Goal: Task Accomplishment & Management: Use online tool/utility

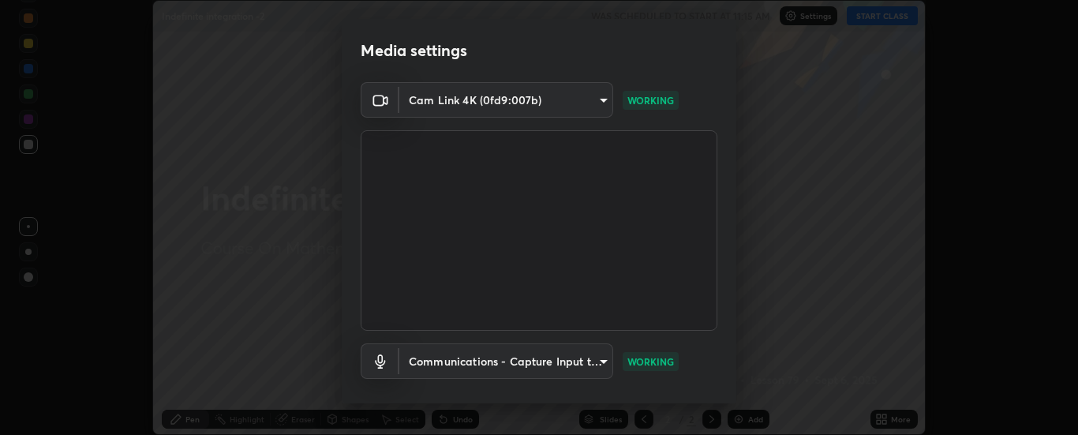
scroll to position [83, 0]
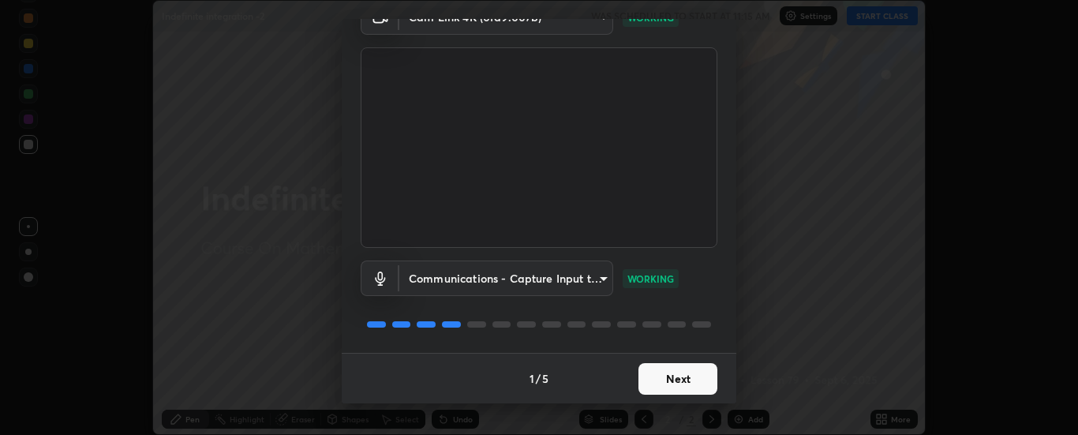
click at [694, 387] on button "Next" at bounding box center [677, 379] width 79 height 32
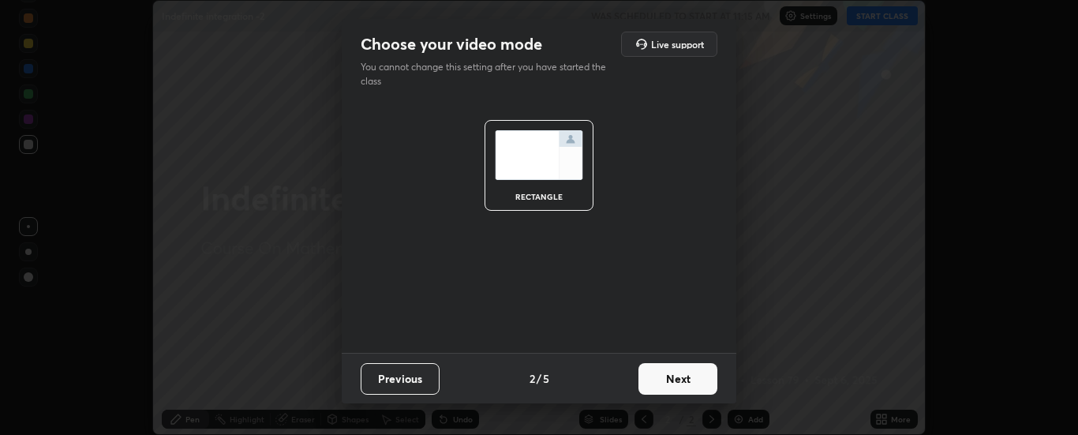
scroll to position [0, 0]
click at [688, 379] on button "Next" at bounding box center [677, 379] width 79 height 32
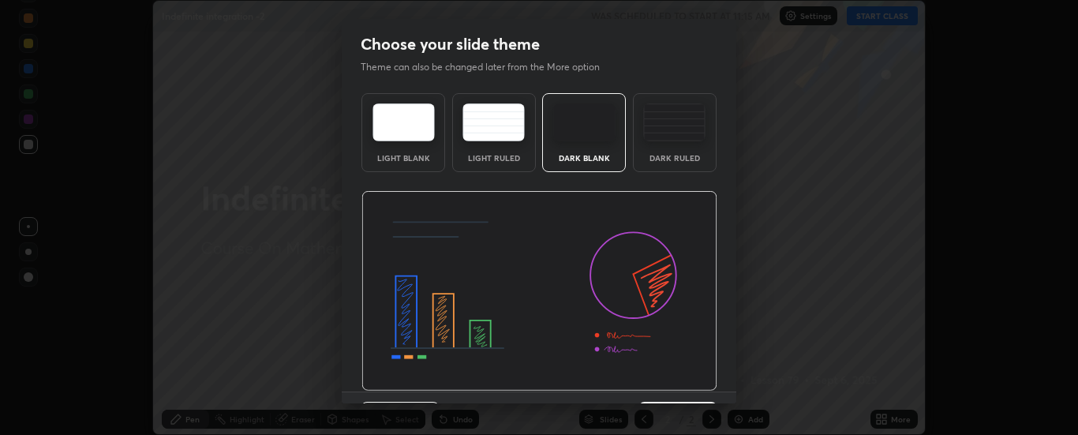
scroll to position [39, 0]
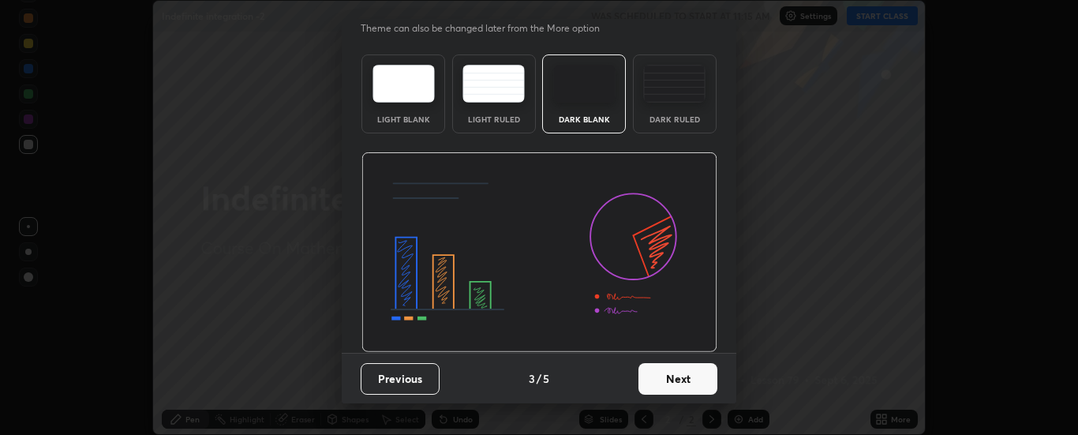
click at [683, 375] on button "Next" at bounding box center [677, 379] width 79 height 32
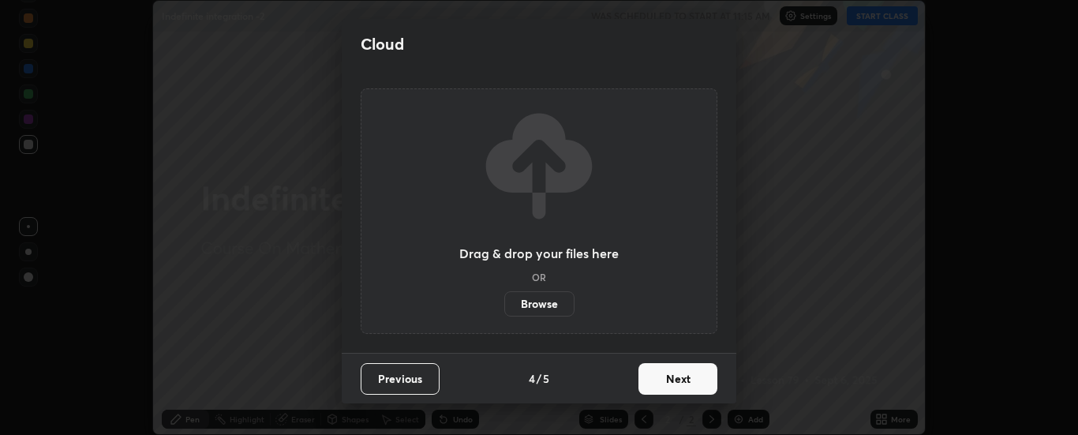
click at [667, 379] on button "Next" at bounding box center [677, 379] width 79 height 32
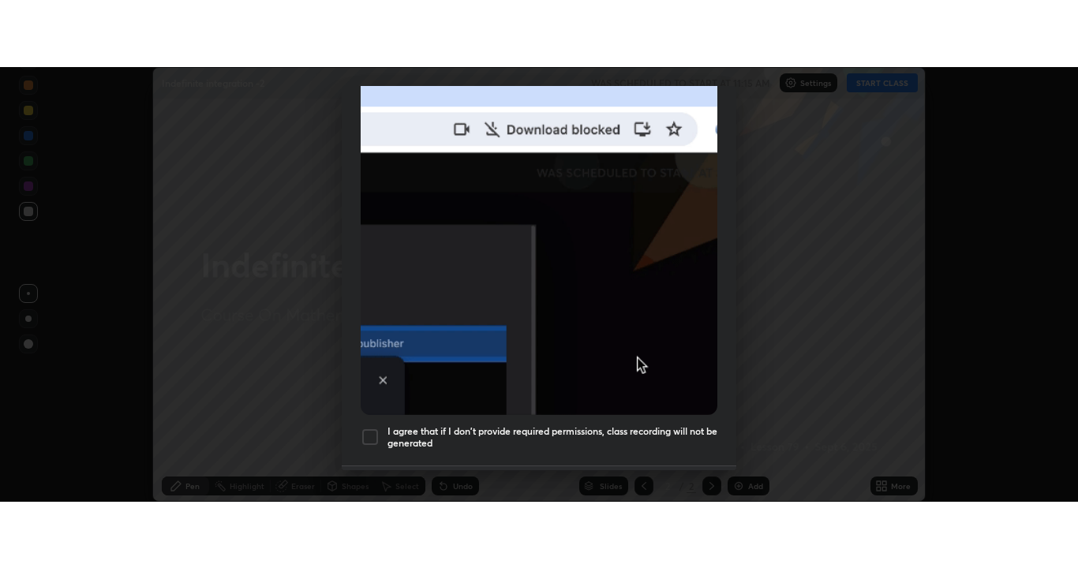
scroll to position [405, 0]
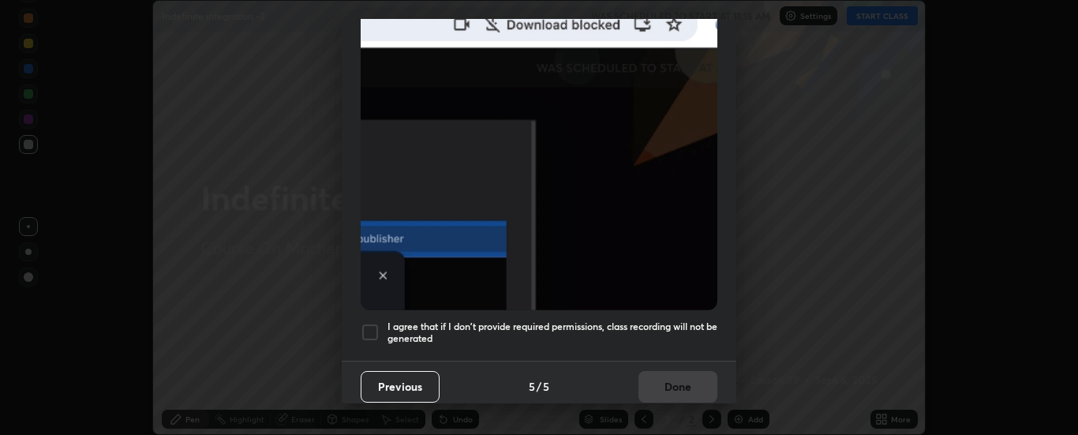
click at [376, 323] on div at bounding box center [370, 332] width 19 height 19
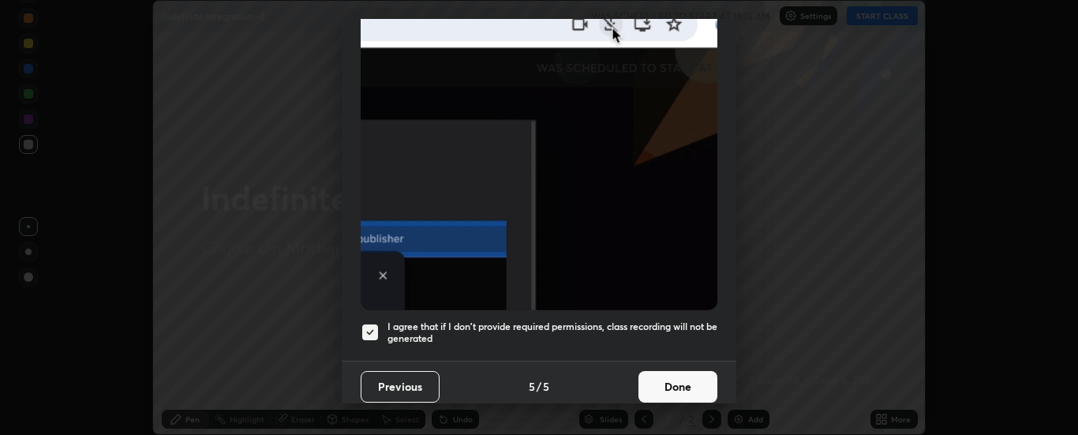
click at [670, 377] on button "Done" at bounding box center [677, 387] width 79 height 32
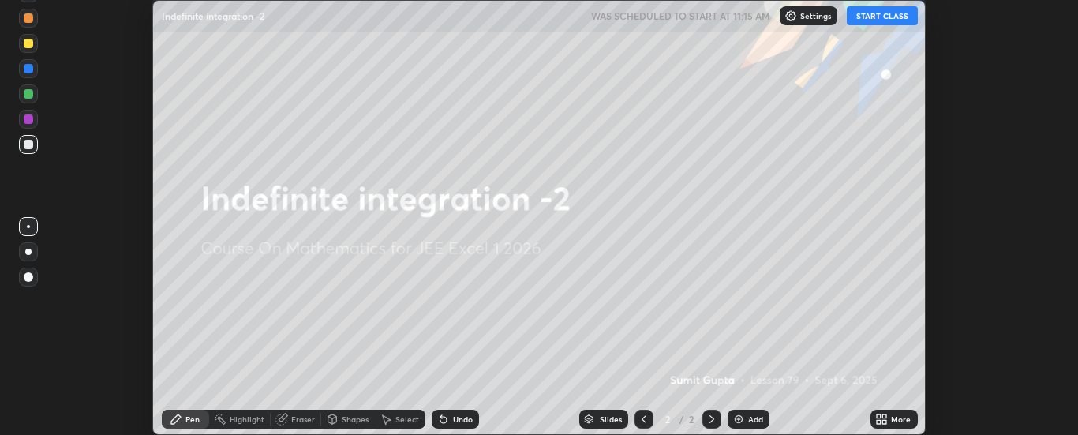
click at [754, 419] on div "Add" at bounding box center [755, 419] width 15 height 8
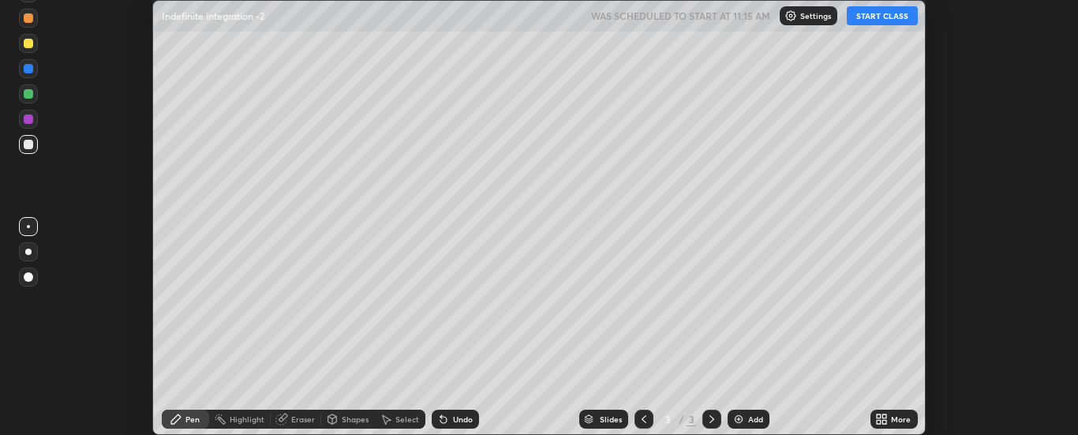
click at [886, 416] on icon at bounding box center [885, 416] width 4 height 4
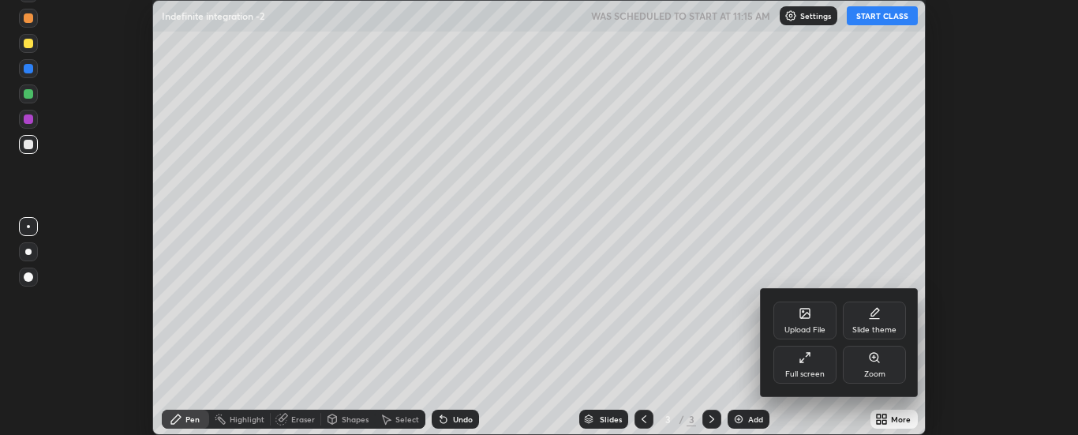
click at [814, 371] on div "Full screen" at bounding box center [804, 374] width 39 height 8
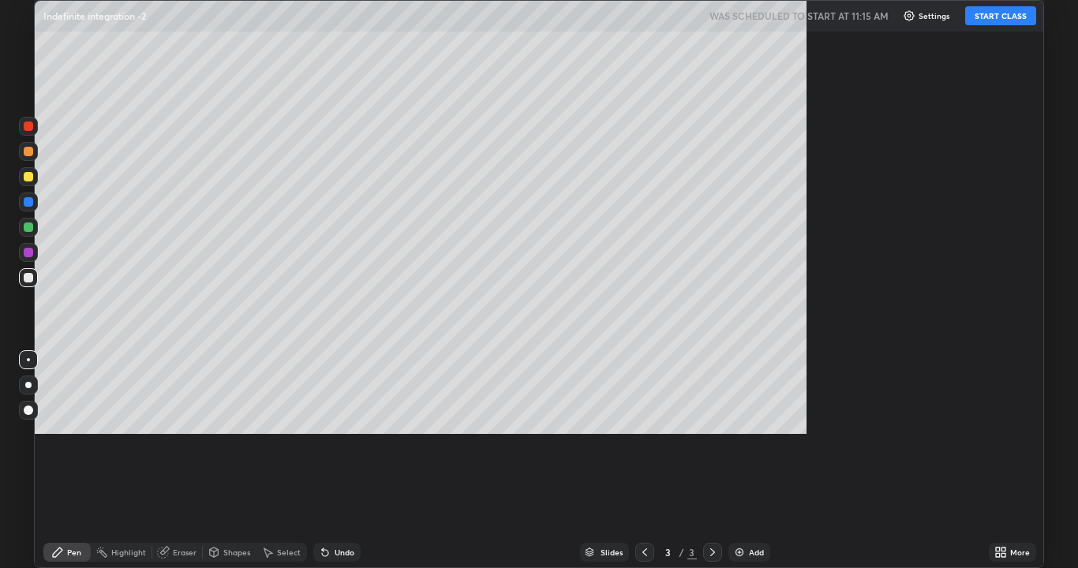
scroll to position [568, 1078]
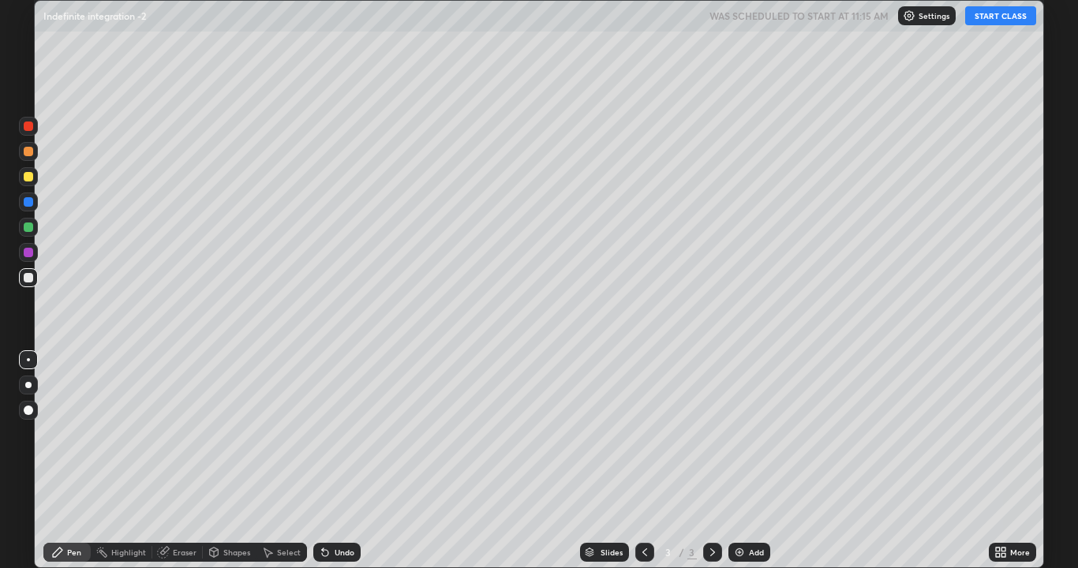
click at [991, 12] on button "START CLASS" at bounding box center [1000, 15] width 71 height 19
click at [0, 5] on div "Setting up your live class" at bounding box center [539, 284] width 1078 height 568
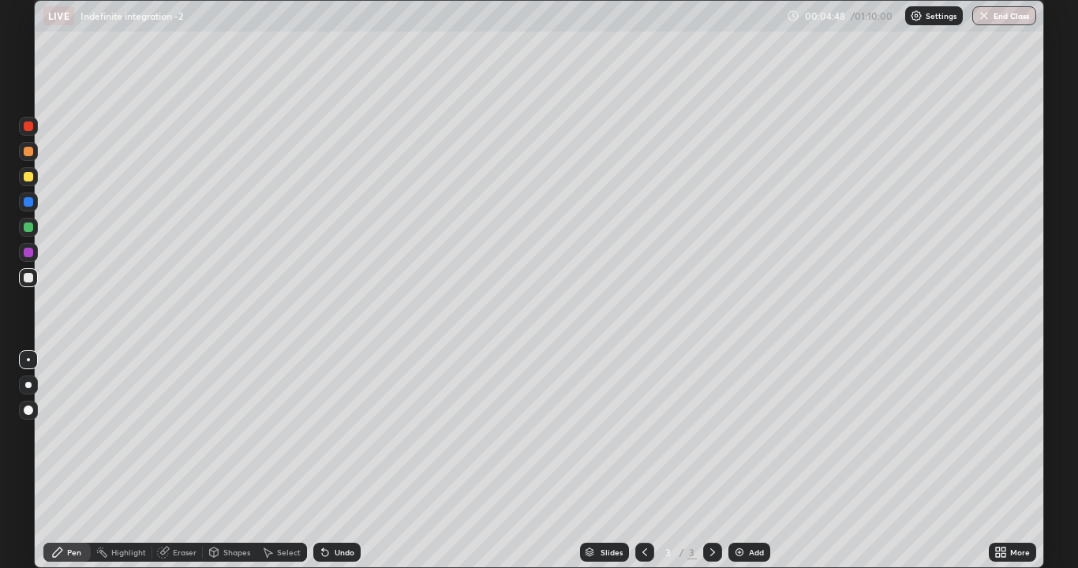
click at [0, 5] on div "Setting up your live class" at bounding box center [539, 284] width 1078 height 568
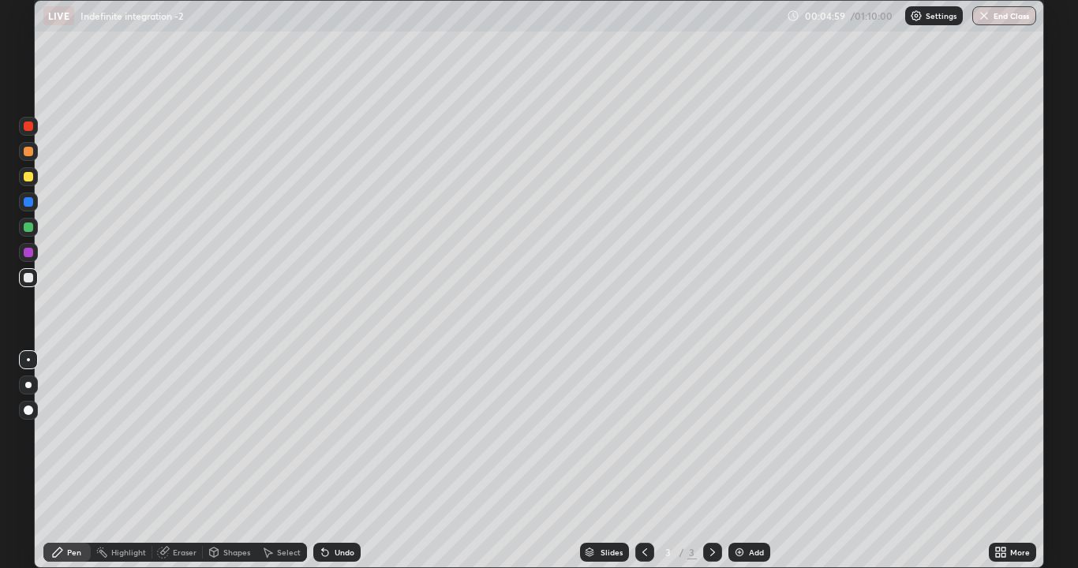
click at [0, 5] on div "Setting up your live class" at bounding box center [539, 284] width 1078 height 568
click at [0, 4] on div "Setting up your live class" at bounding box center [539, 284] width 1078 height 568
click at [342, 434] on div "Undo" at bounding box center [345, 552] width 20 height 8
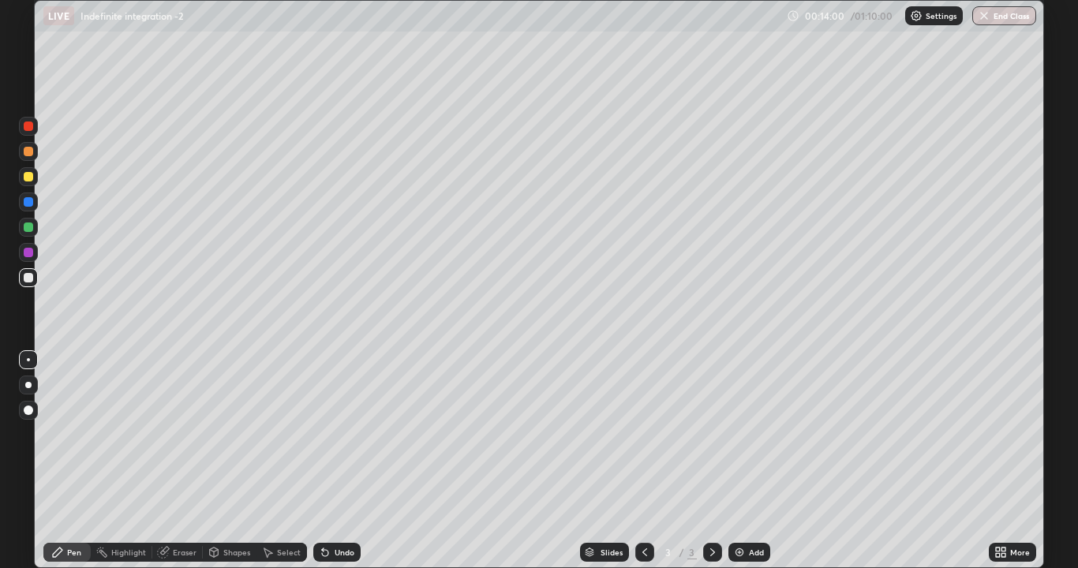
click at [751, 434] on div "Add" at bounding box center [749, 552] width 42 height 19
click at [645, 434] on icon at bounding box center [644, 552] width 13 height 13
click at [712, 434] on icon at bounding box center [712, 552] width 13 height 13
click at [742, 434] on img at bounding box center [739, 552] width 13 height 13
click at [745, 434] on div "Add" at bounding box center [749, 552] width 42 height 19
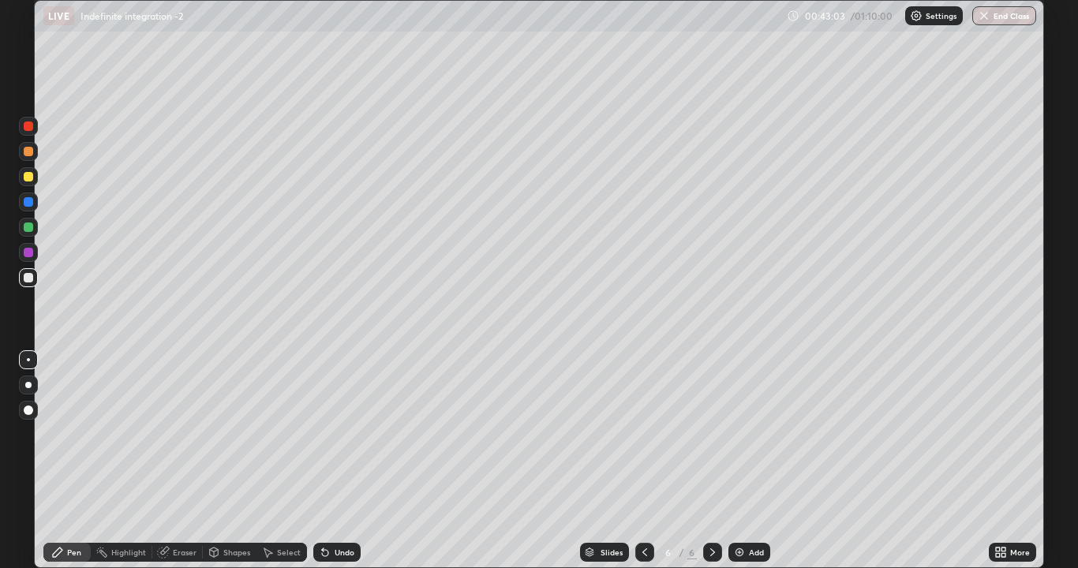
click at [753, 434] on div "Add" at bounding box center [756, 552] width 15 height 8
click at [738, 434] on img at bounding box center [739, 552] width 13 height 13
click at [753, 434] on div "Add" at bounding box center [756, 552] width 15 height 8
click at [649, 434] on icon at bounding box center [644, 552] width 13 height 13
click at [714, 434] on icon at bounding box center [712, 552] width 13 height 13
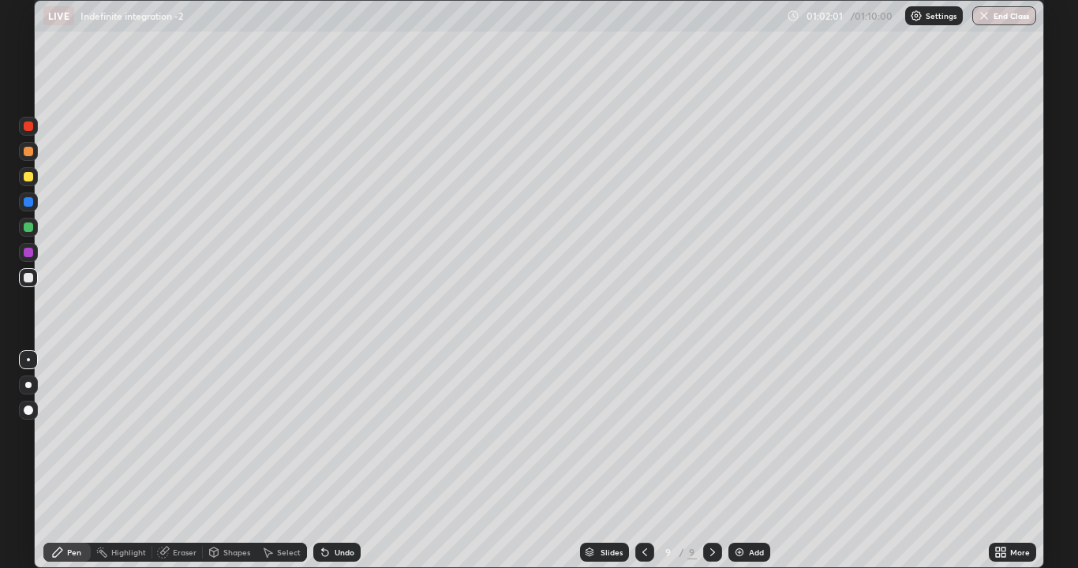
click at [636, 434] on div at bounding box center [644, 552] width 19 height 19
click at [711, 434] on icon at bounding box center [712, 552] width 5 height 8
click at [733, 434] on img at bounding box center [739, 552] width 13 height 13
click at [339, 434] on div "Undo" at bounding box center [345, 552] width 20 height 8
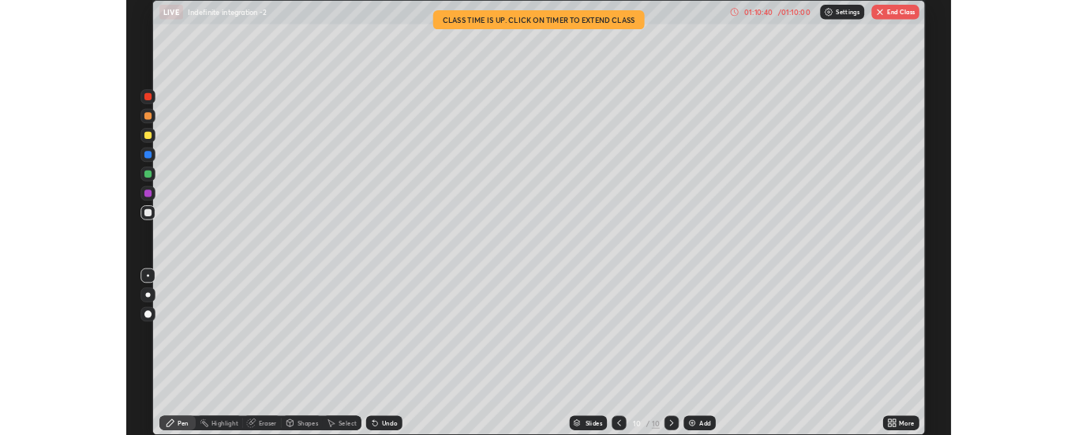
scroll to position [568, 1078]
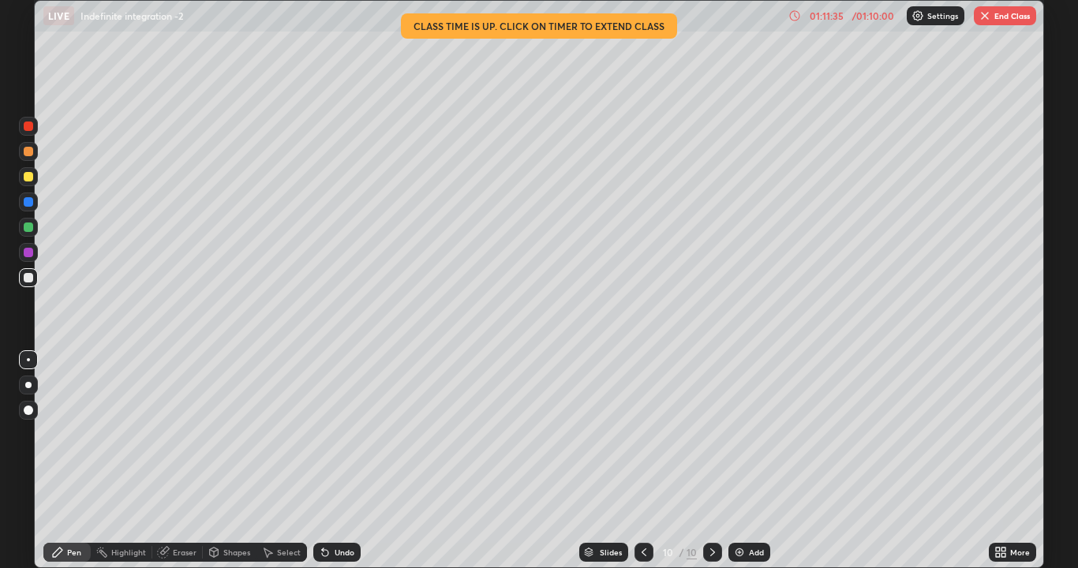
click at [1014, 19] on button "End Class" at bounding box center [1005, 15] width 62 height 19
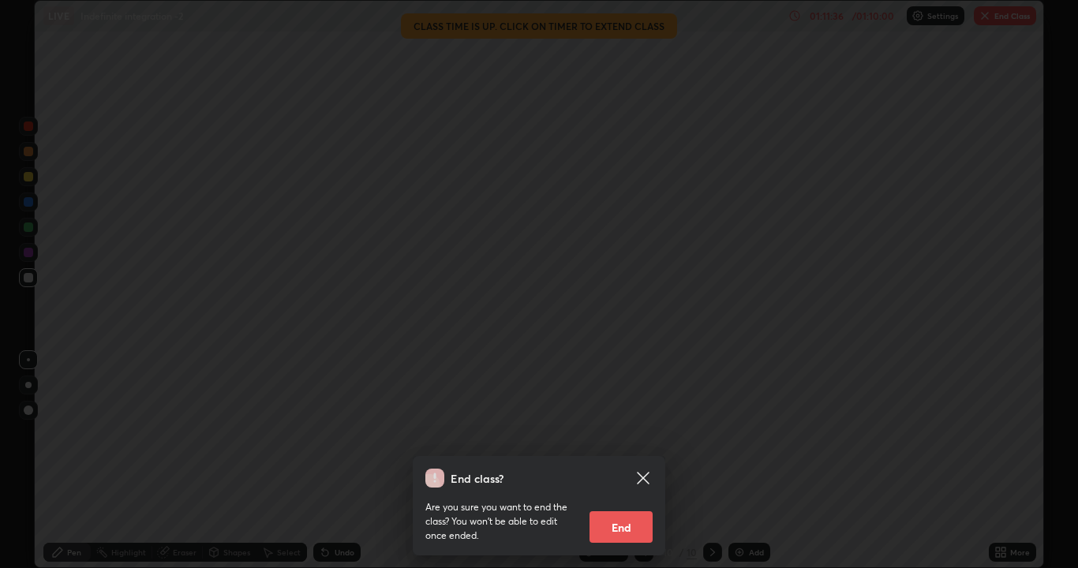
click at [630, 525] on button "End" at bounding box center [620, 527] width 63 height 32
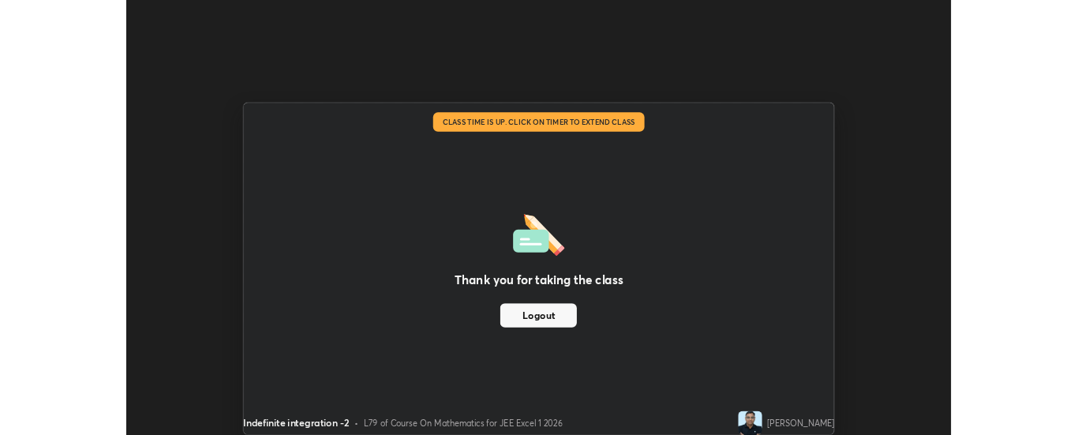
scroll to position [78461, 77818]
